Goal: Transaction & Acquisition: Download file/media

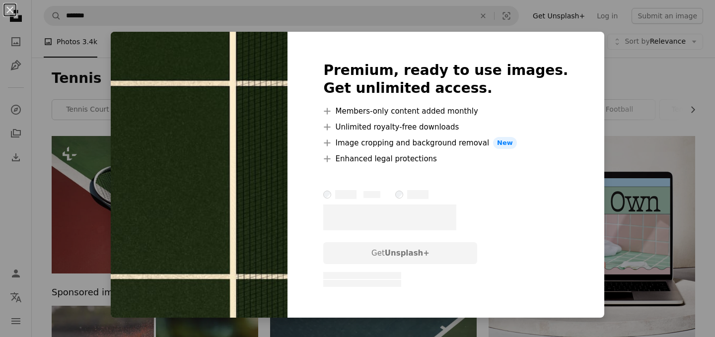
scroll to position [10558, 0]
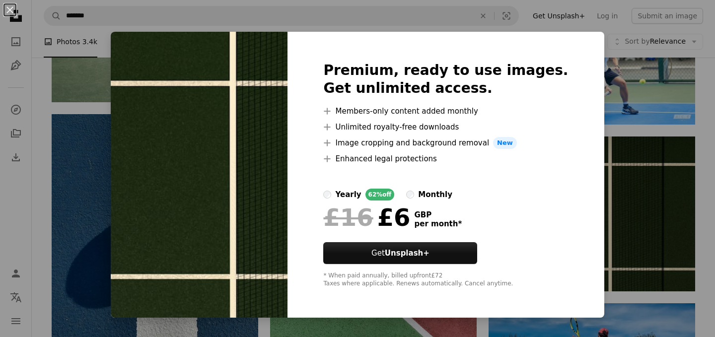
click at [595, 98] on div "An X shape Premium, ready to use images. Get unlimited access. A plus sign Memb…" at bounding box center [357, 168] width 715 height 337
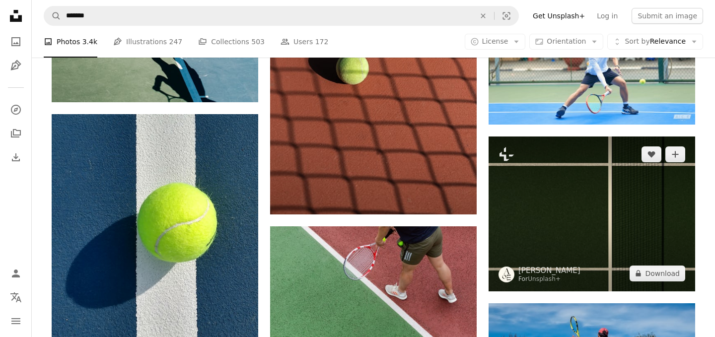
click at [600, 236] on img at bounding box center [592, 214] width 207 height 155
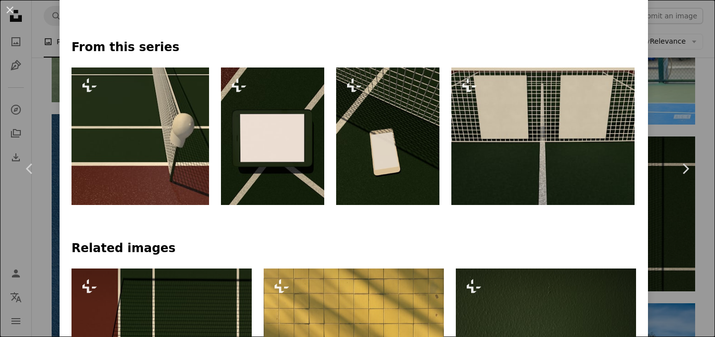
scroll to position [453, 0]
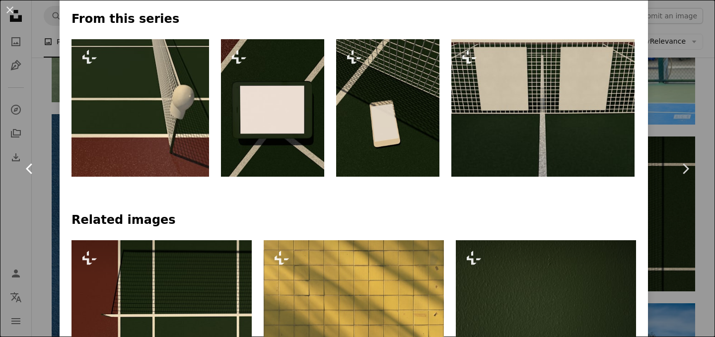
click at [37, 178] on link "Chevron left" at bounding box center [30, 168] width 60 height 95
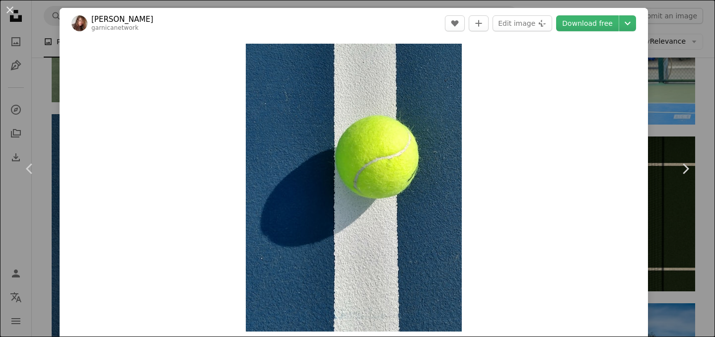
click at [695, 115] on div "An X shape Chevron left Chevron right [PERSON_NAME] garnicanetwork A heart A pl…" at bounding box center [357, 168] width 715 height 337
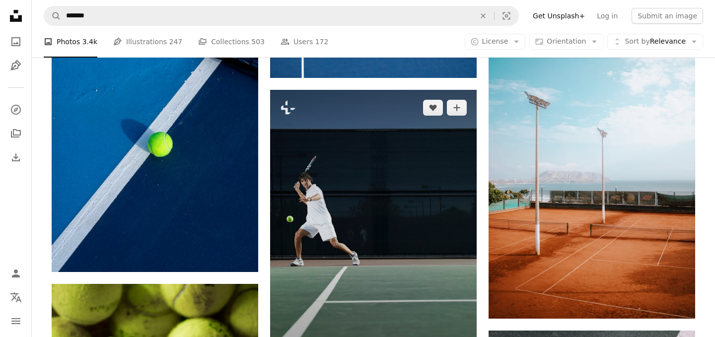
scroll to position [12359, 0]
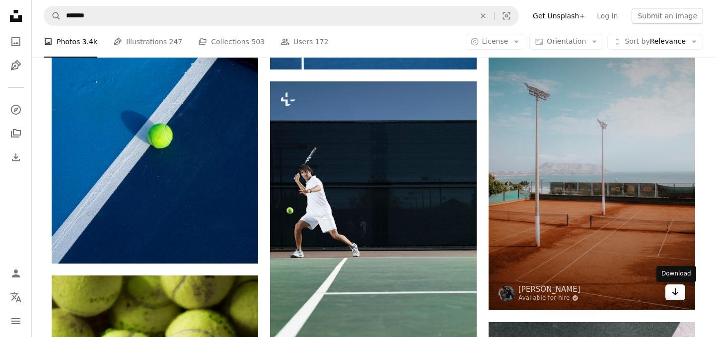
click at [672, 296] on icon "Arrow pointing down" at bounding box center [675, 292] width 8 height 12
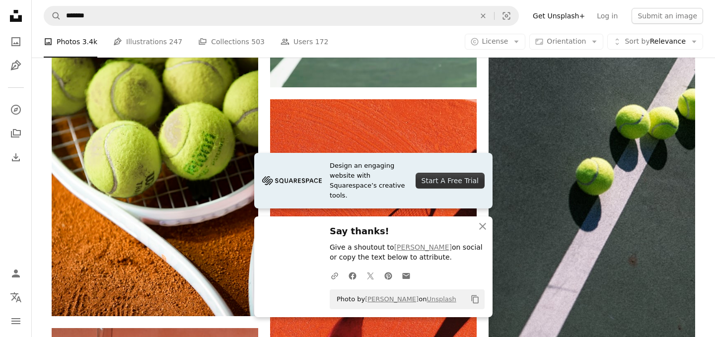
scroll to position [12754, 0]
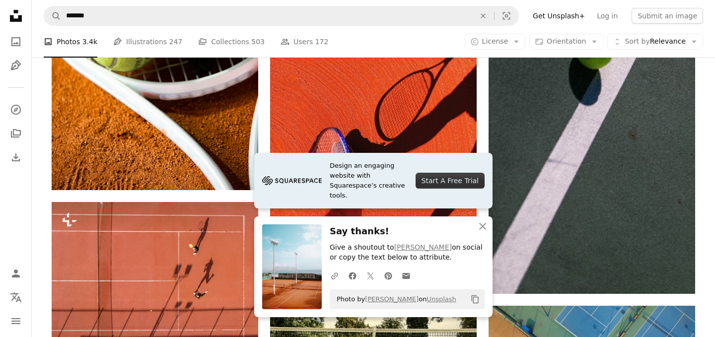
click at [479, 227] on icon "An X shape" at bounding box center [483, 226] width 12 height 12
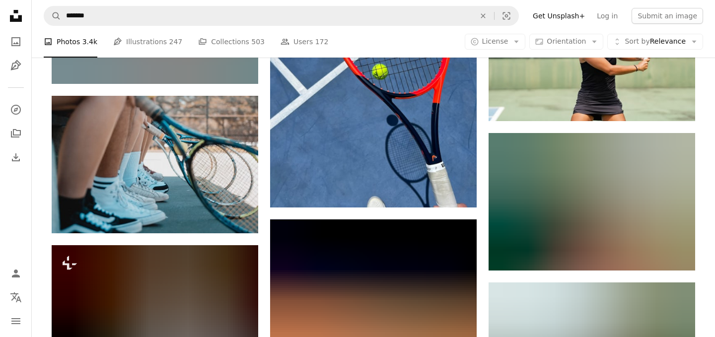
scroll to position [15572, 0]
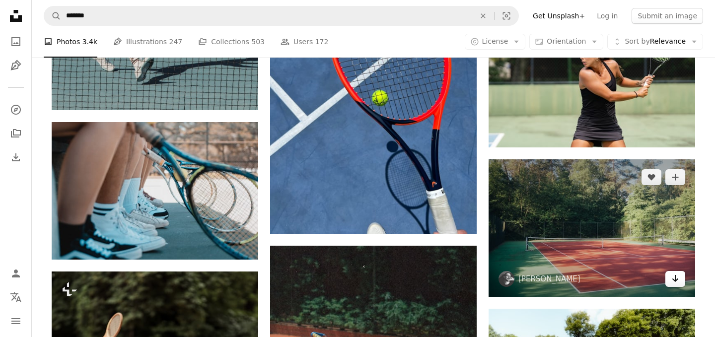
click at [671, 279] on icon "Arrow pointing down" at bounding box center [675, 279] width 8 height 12
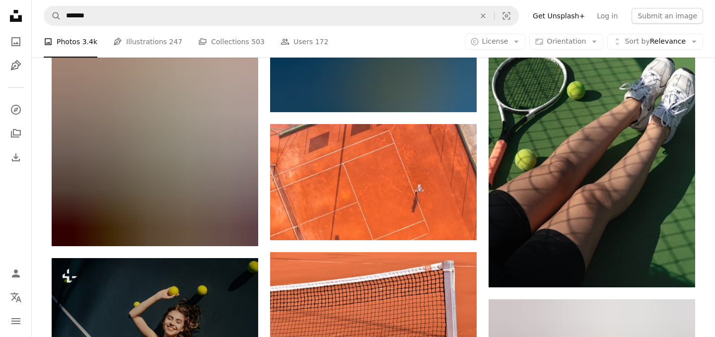
scroll to position [20717, 0]
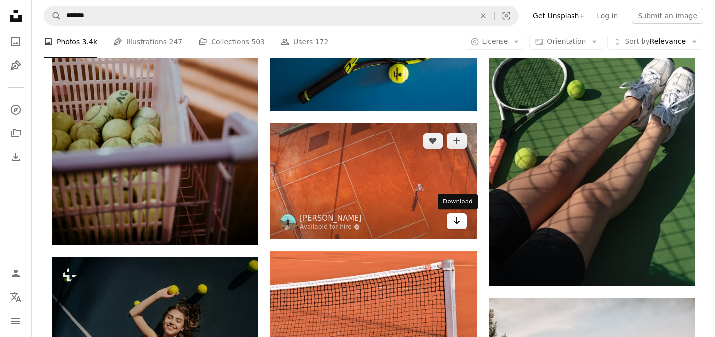
click at [454, 220] on icon "Arrow pointing down" at bounding box center [457, 221] width 8 height 12
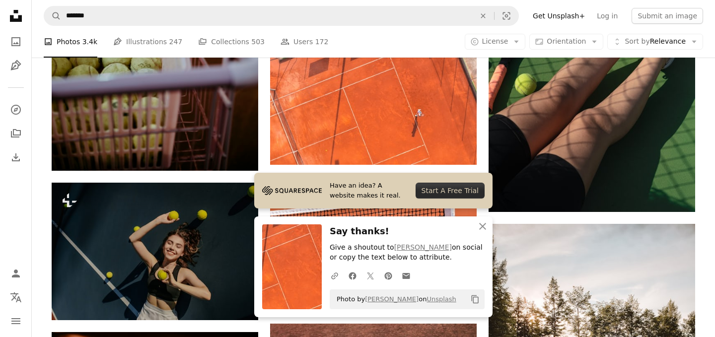
scroll to position [20936, 0]
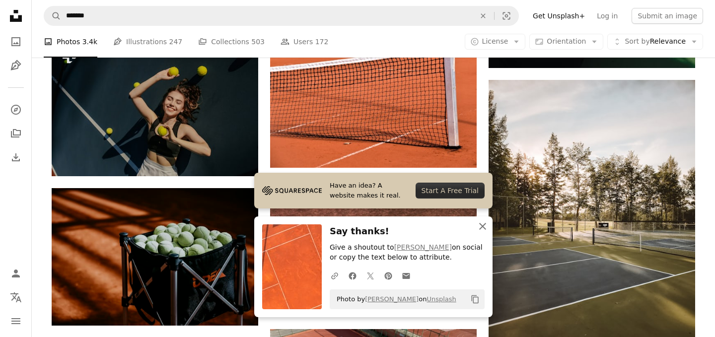
click at [483, 230] on icon "An X shape" at bounding box center [483, 226] width 12 height 12
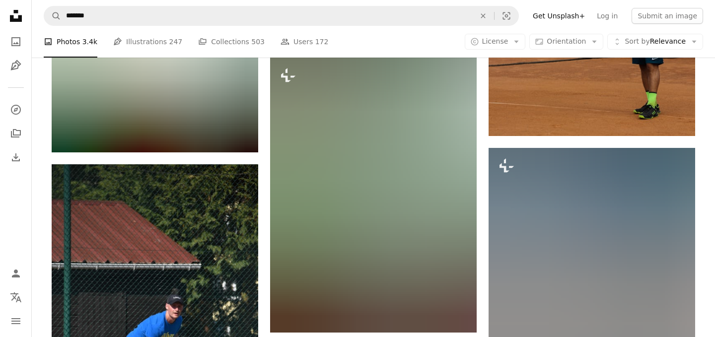
scroll to position [22519, 0]
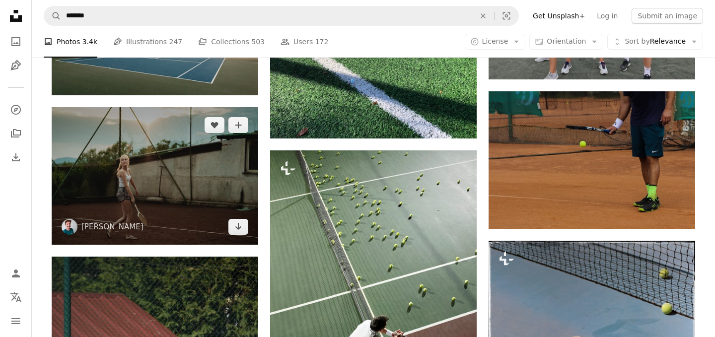
click at [185, 197] on img at bounding box center [155, 176] width 207 height 138
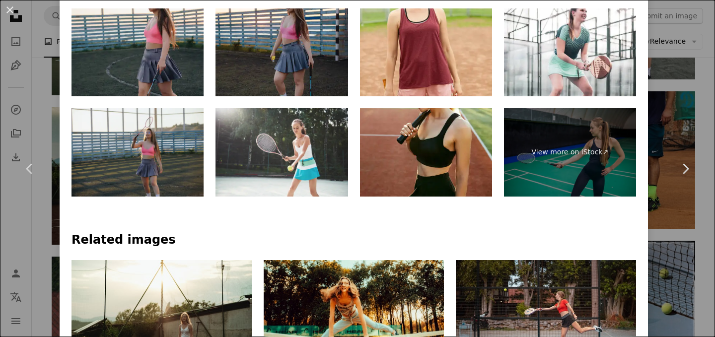
scroll to position [552, 0]
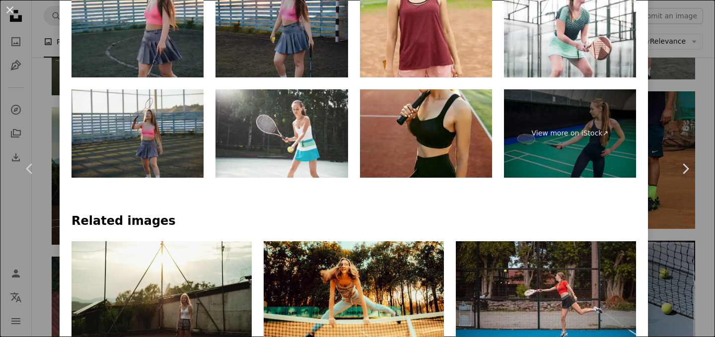
click at [691, 108] on div "An X shape Chevron left Chevron right [PERSON_NAME] hanneskrupinski A heart A p…" at bounding box center [357, 168] width 715 height 337
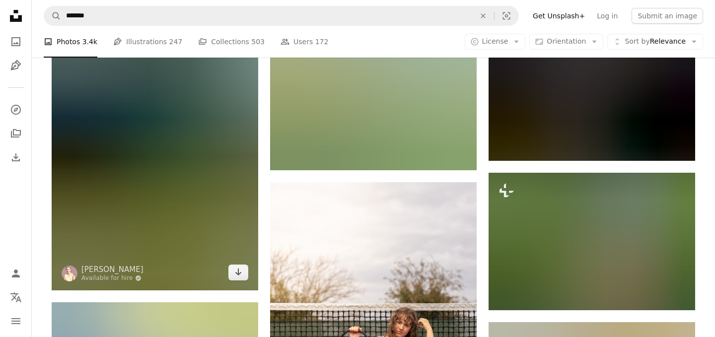
scroll to position [23705, 0]
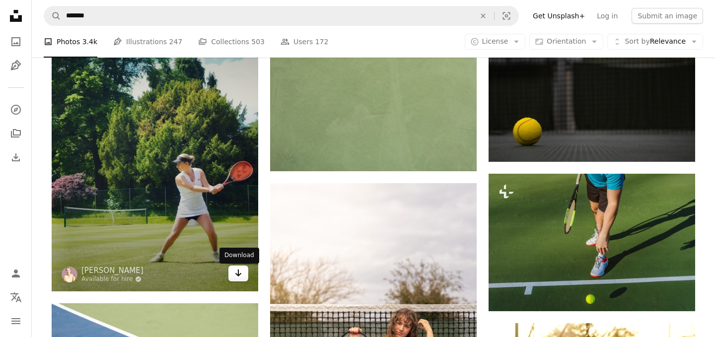
click at [236, 279] on icon "Arrow pointing down" at bounding box center [238, 273] width 8 height 12
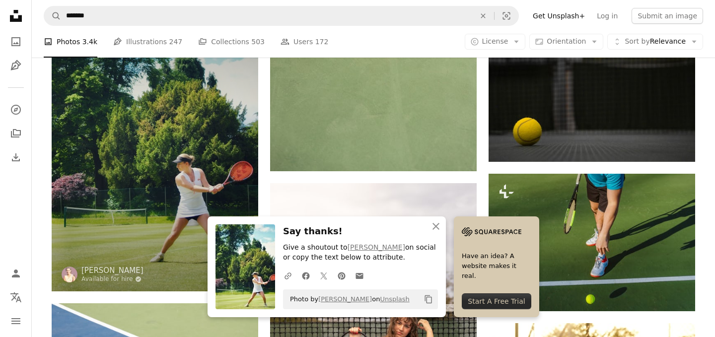
click at [151, 200] on img at bounding box center [155, 137] width 207 height 309
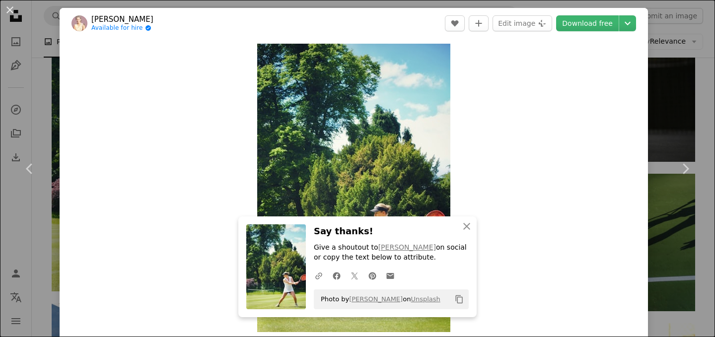
scroll to position [436, 0]
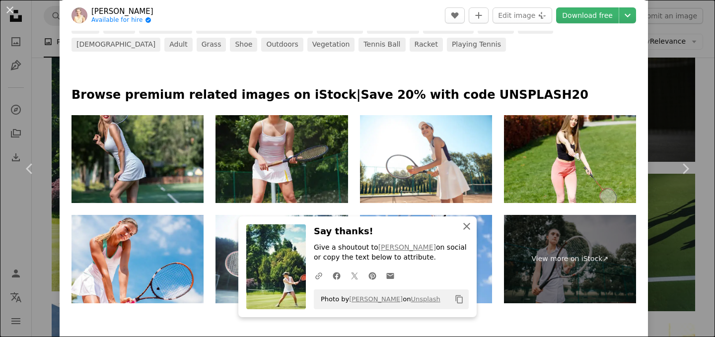
click at [463, 223] on icon "button" at bounding box center [466, 226] width 7 height 7
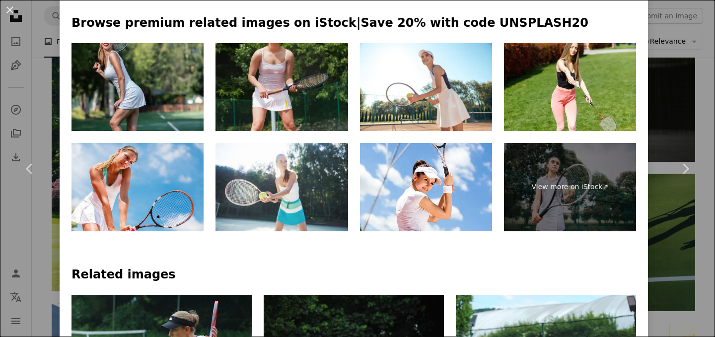
scroll to position [507, 0]
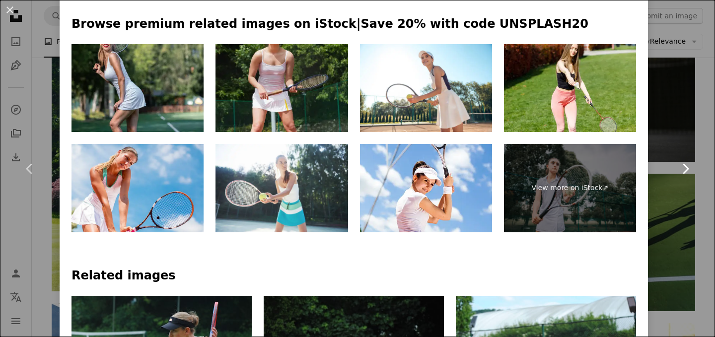
click at [703, 196] on link "Chevron right" at bounding box center [686, 168] width 60 height 95
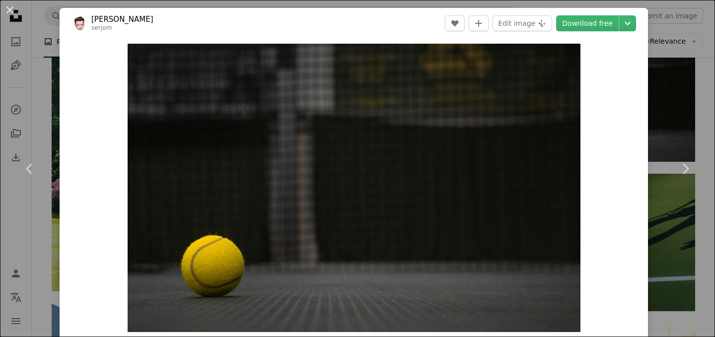
click at [701, 73] on div "An X shape Chevron left Chevron right [PERSON_NAME] serjom A heart A plus sign …" at bounding box center [357, 168] width 715 height 337
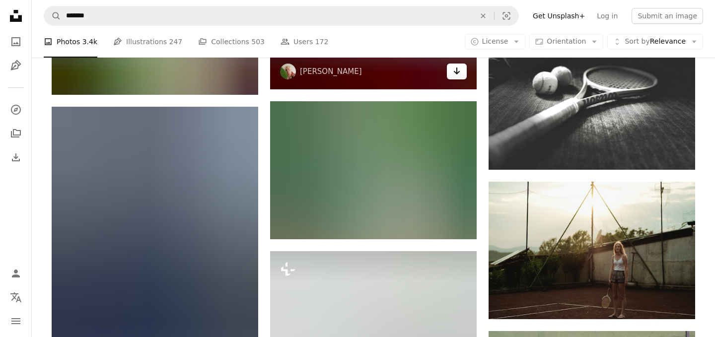
scroll to position [26791, 0]
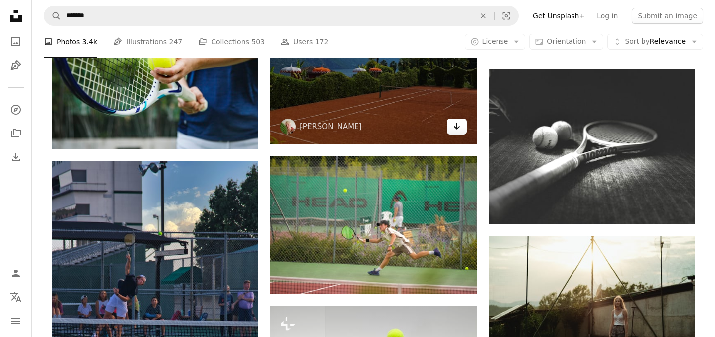
click at [456, 130] on icon "Arrow pointing down" at bounding box center [457, 126] width 8 height 12
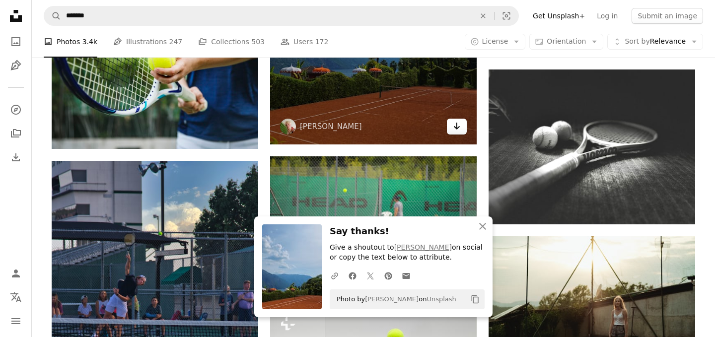
scroll to position [26867, 0]
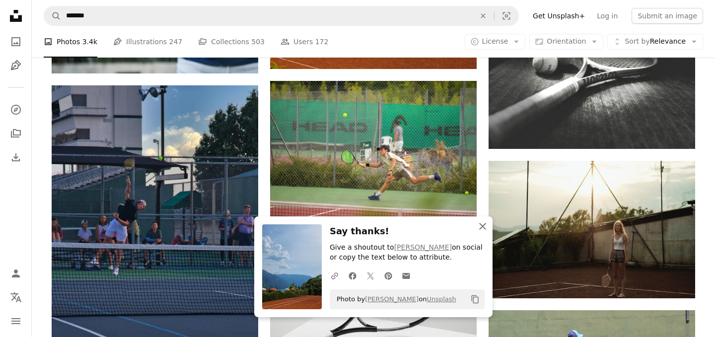
click at [479, 225] on icon "An X shape" at bounding box center [483, 226] width 12 height 12
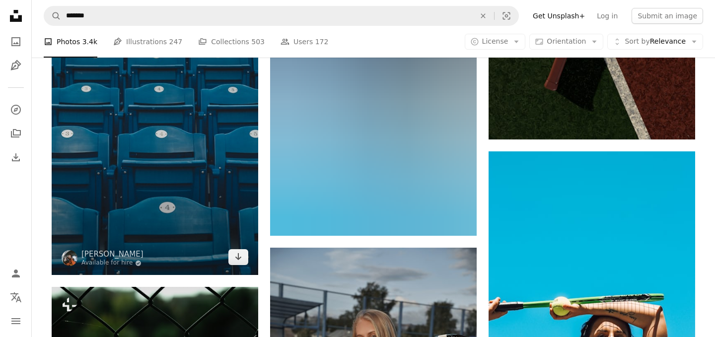
scroll to position [27613, 0]
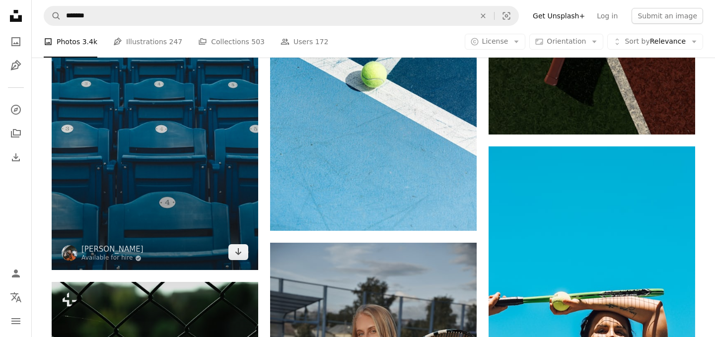
click at [189, 231] on img at bounding box center [155, 115] width 207 height 310
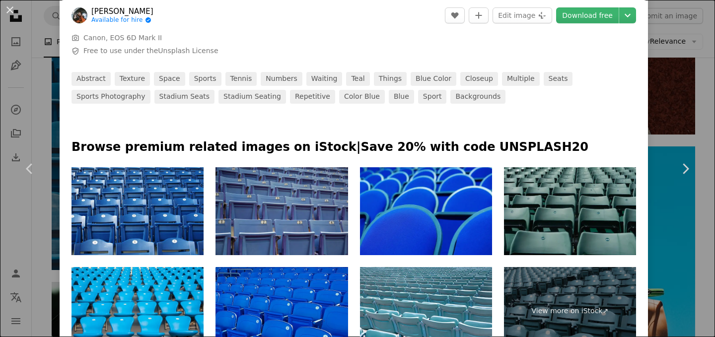
scroll to position [383, 0]
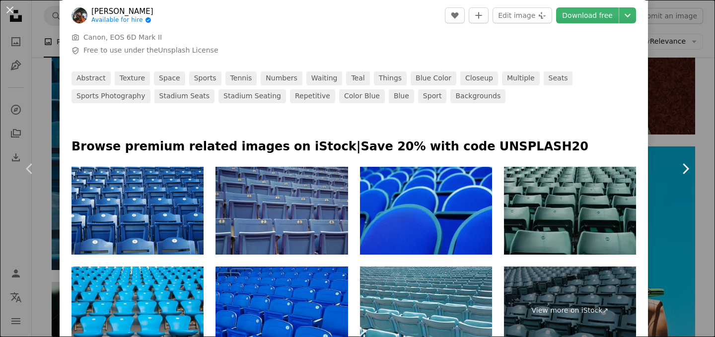
click at [687, 163] on icon "Chevron right" at bounding box center [685, 169] width 16 height 16
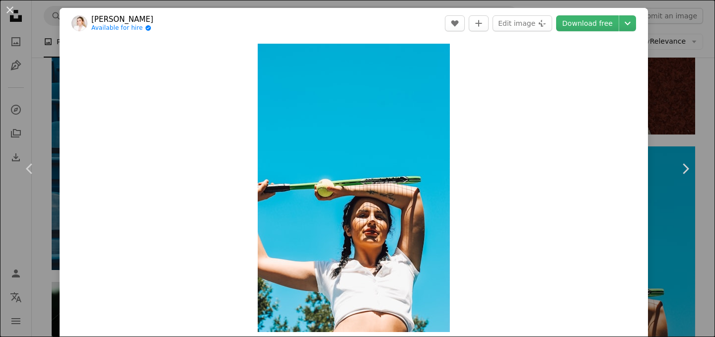
click at [658, 71] on div "An X shape Chevron left Chevron right [PERSON_NAME] Available for hire A checkm…" at bounding box center [357, 168] width 715 height 337
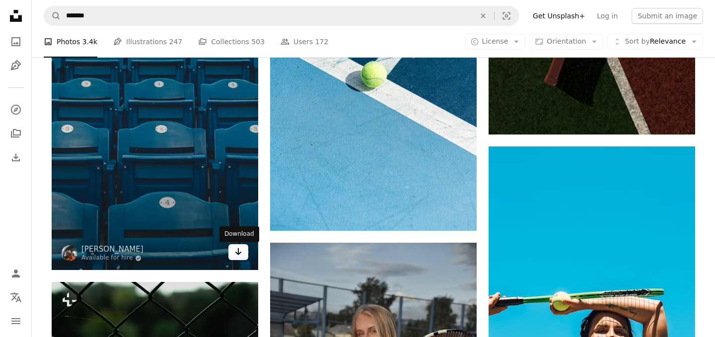
click at [234, 254] on icon "Arrow pointing down" at bounding box center [238, 252] width 8 height 12
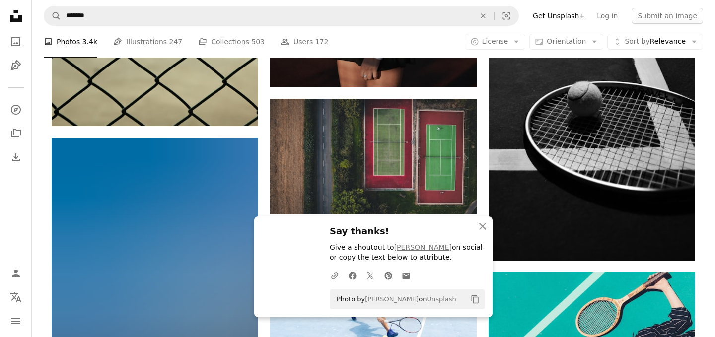
scroll to position [28096, 0]
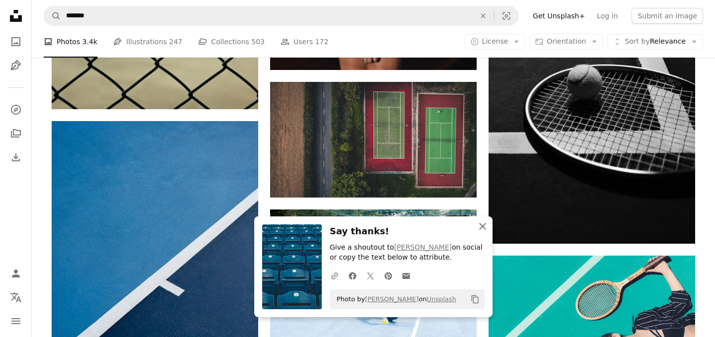
click at [480, 222] on icon "An X shape" at bounding box center [483, 226] width 12 height 12
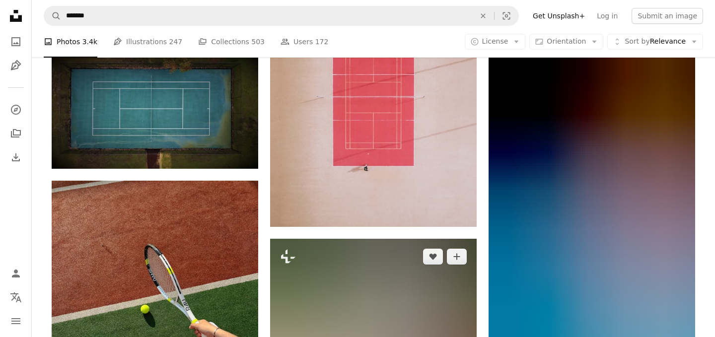
scroll to position [29937, 0]
